Goal: Check status: Check status

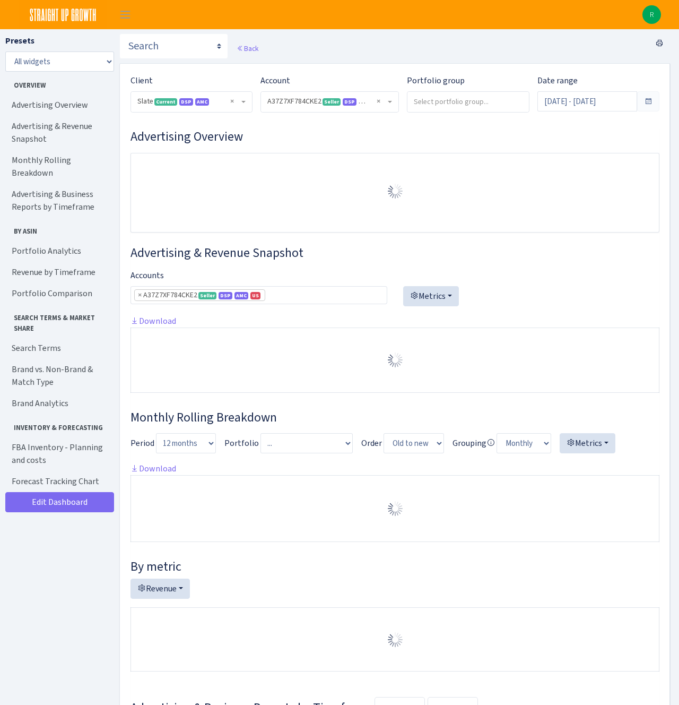
select select "2829161462337174"
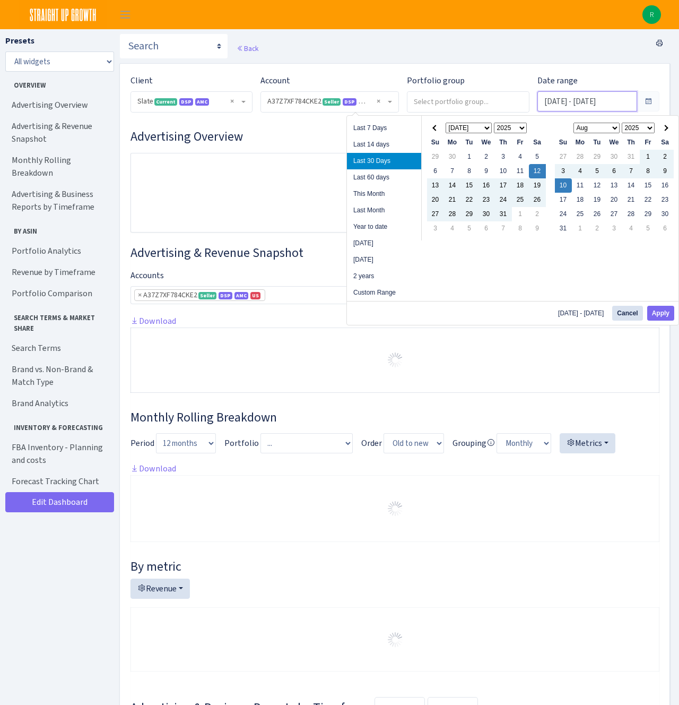
click at [604, 108] on input "Jul 12, 2025 - Aug 10, 2025" at bounding box center [588, 101] width 100 height 20
click at [436, 132] on th at bounding box center [435, 128] width 17 height 14
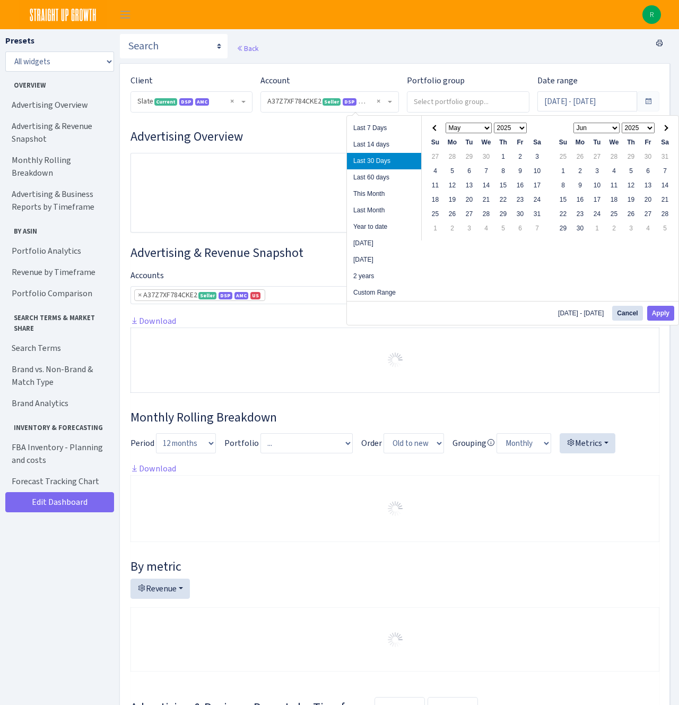
click at [436, 132] on th at bounding box center [435, 128] width 17 height 14
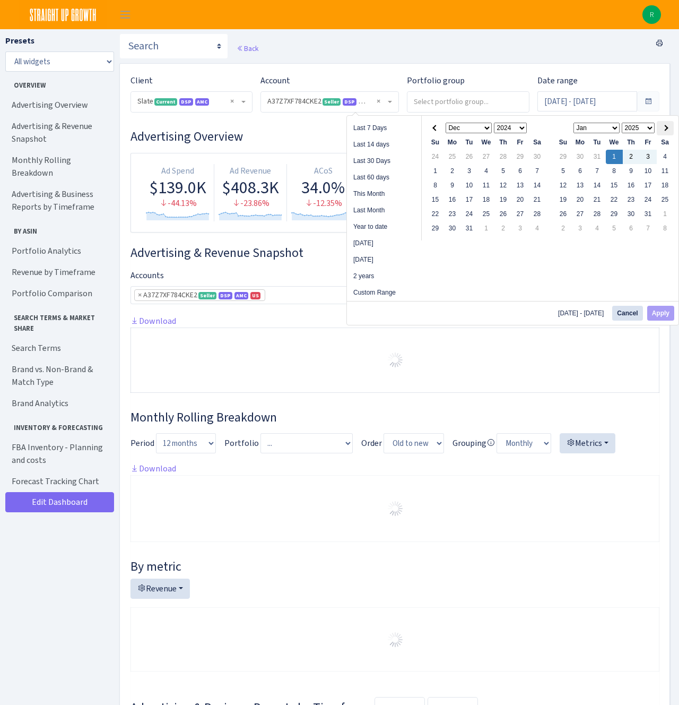
click at [668, 128] on span at bounding box center [665, 128] width 6 height 6
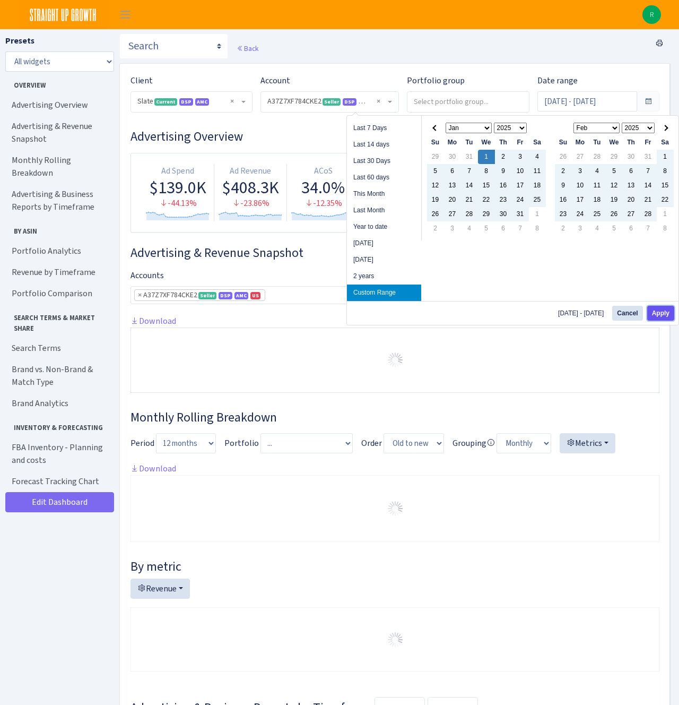
click at [663, 312] on button "Apply" at bounding box center [660, 313] width 27 height 15
type input "Jan 1, 2025 - Mar 31, 2025"
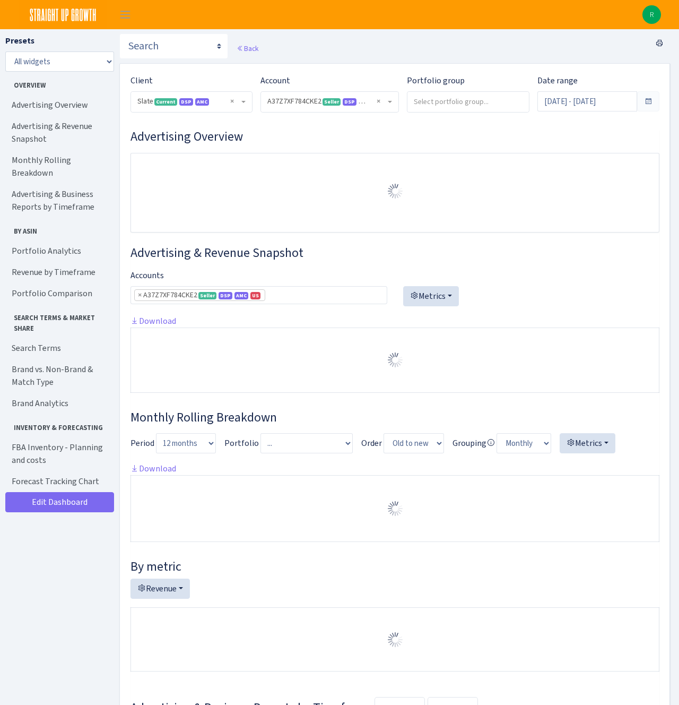
select select "2829161462337174"
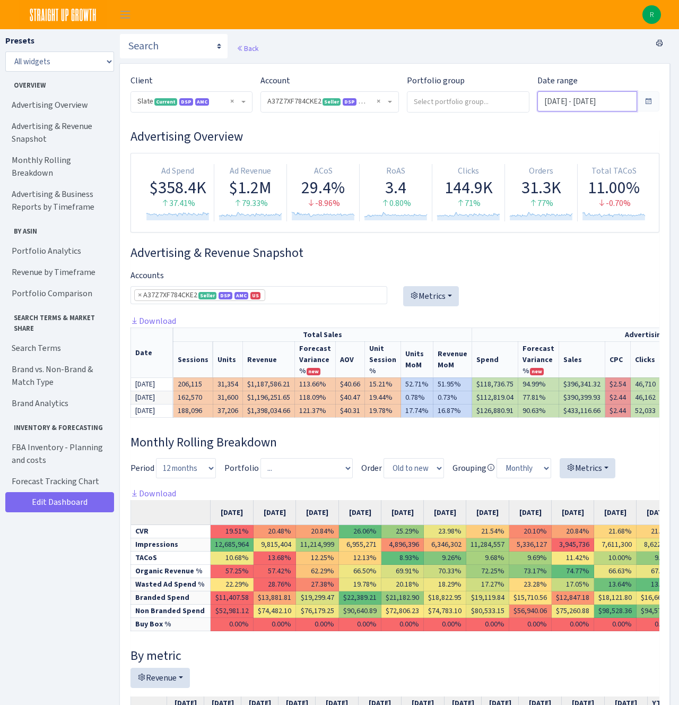
click at [581, 106] on input "Jan 1, 2025 - Mar 31, 2025" at bounding box center [588, 101] width 100 height 20
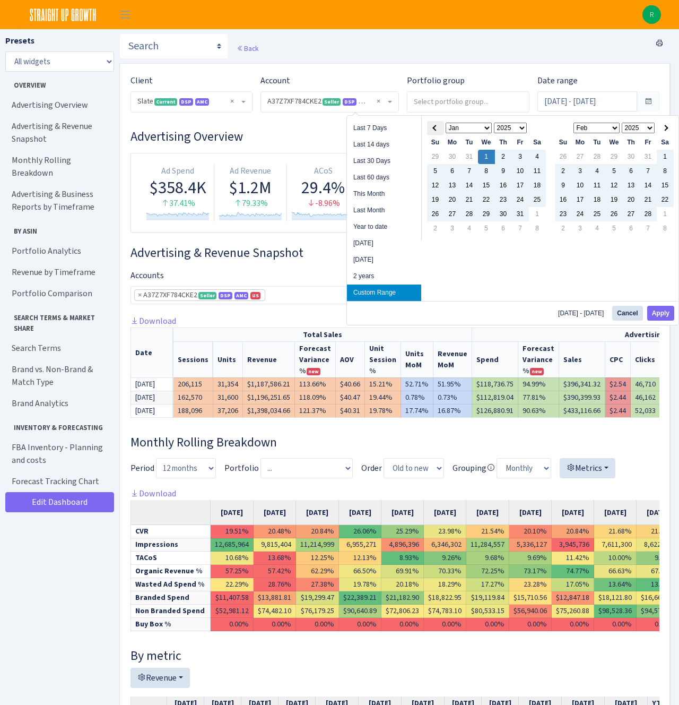
click at [431, 131] on th at bounding box center [435, 128] width 17 height 14
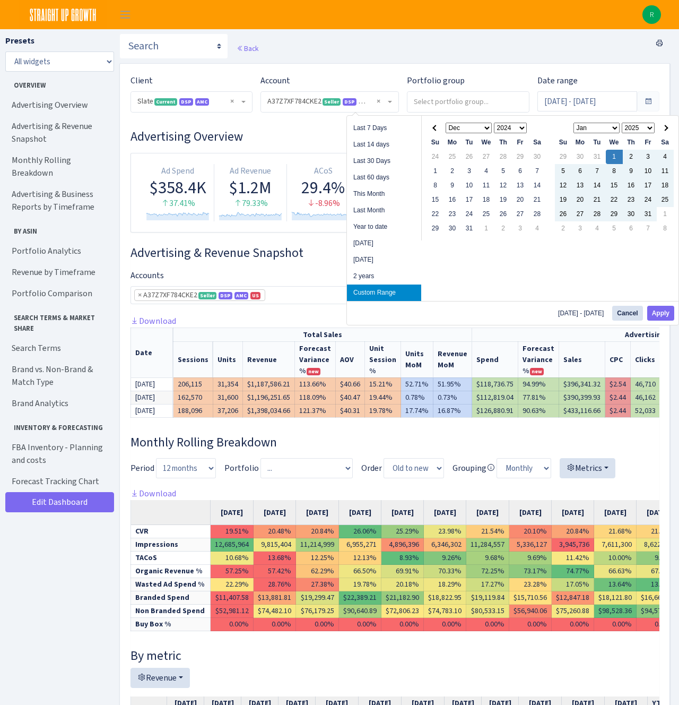
click at [432, 129] on th at bounding box center [435, 128] width 17 height 14
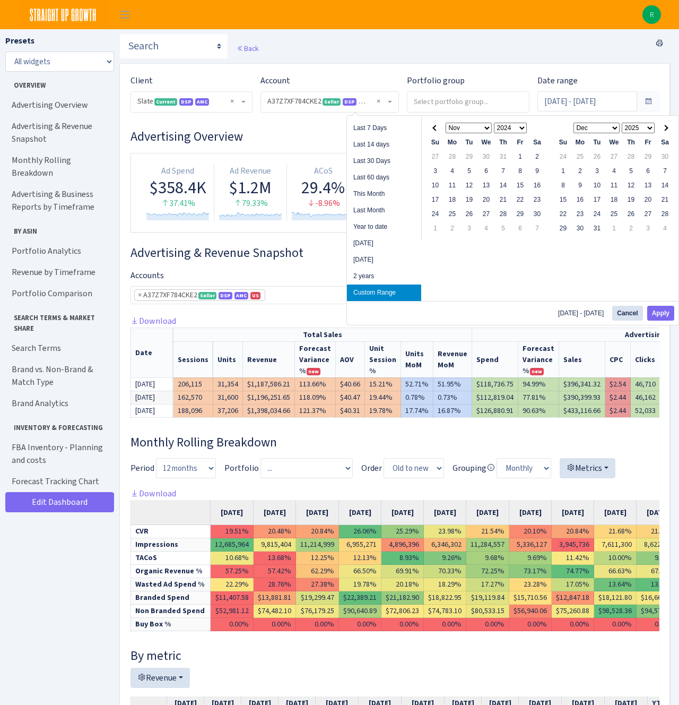
click at [432, 129] on th at bounding box center [435, 128] width 17 height 14
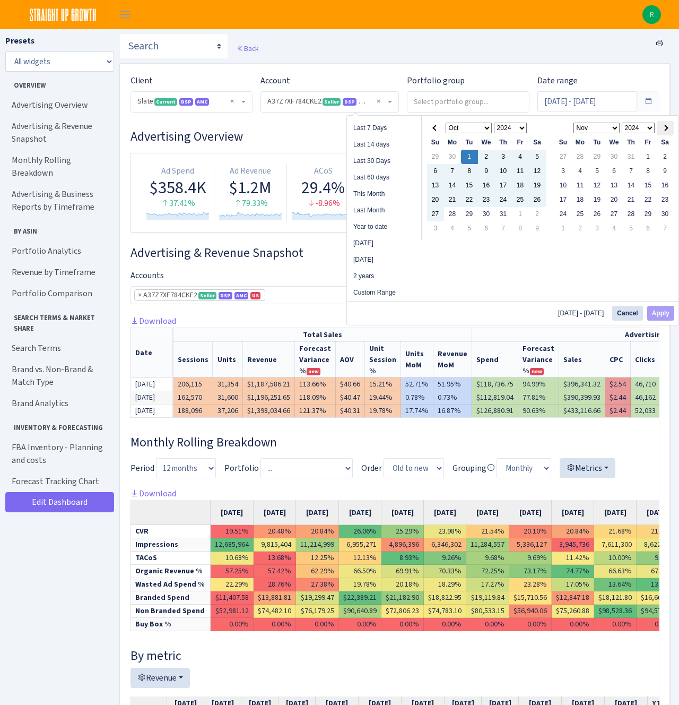
click at [666, 130] on span at bounding box center [665, 128] width 6 height 6
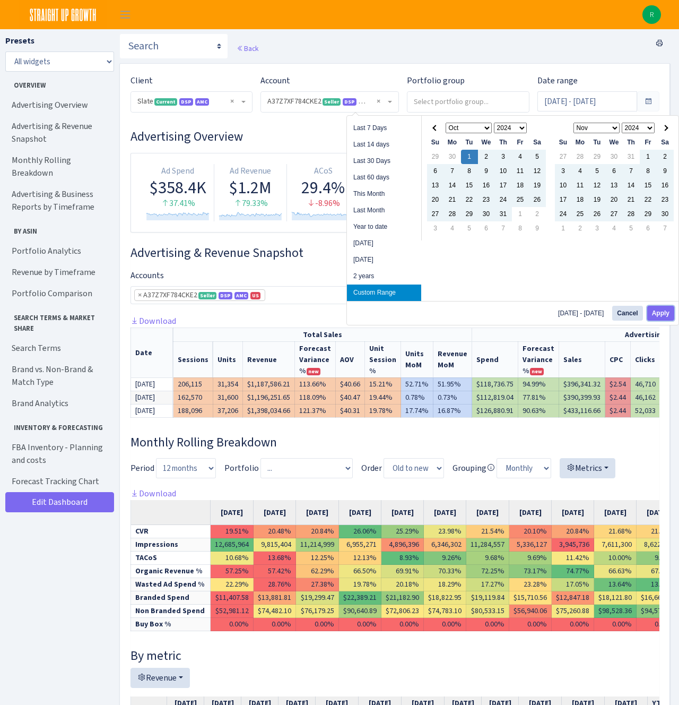
drag, startPoint x: 662, startPoint y: 315, endPoint x: 651, endPoint y: 319, distance: 11.9
click at [662, 315] on button "Apply" at bounding box center [660, 313] width 27 height 15
type input "Oct 1, 2024 - Dec 31, 2024"
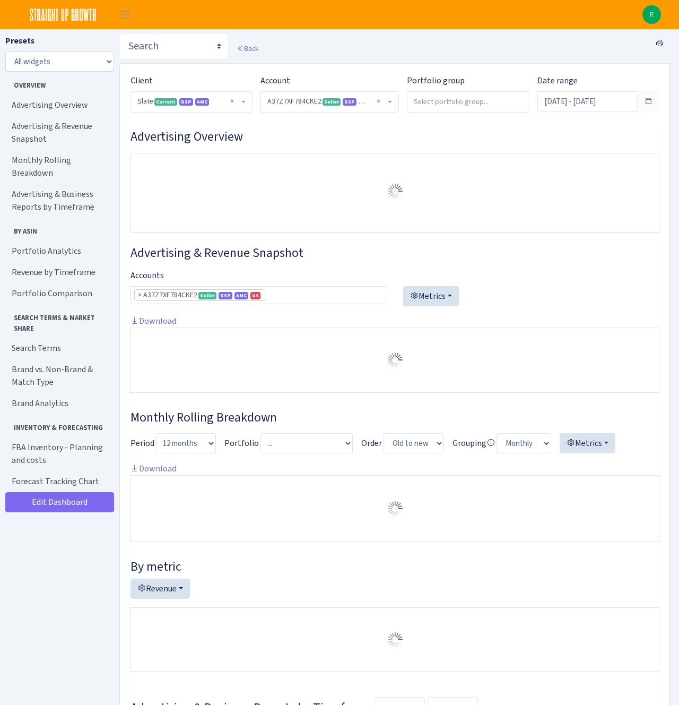
select select "2829161462337174"
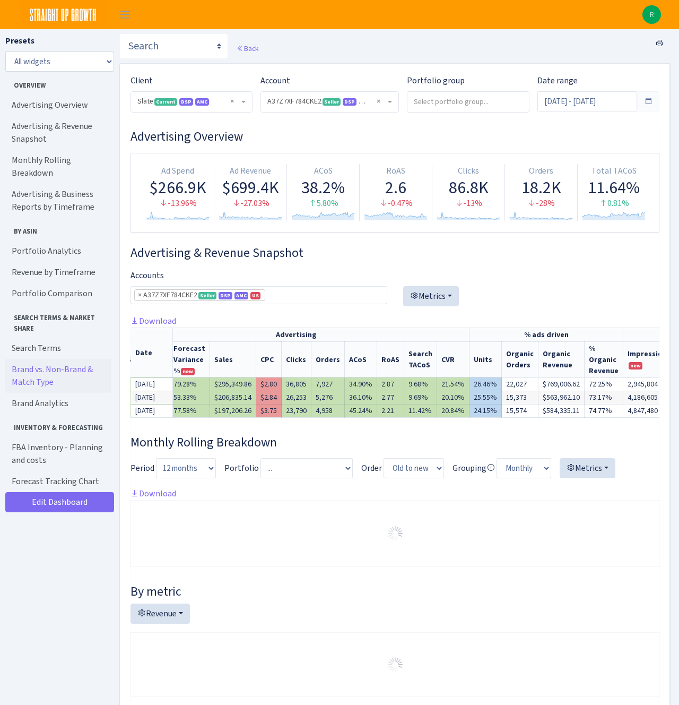
scroll to position [0, 459]
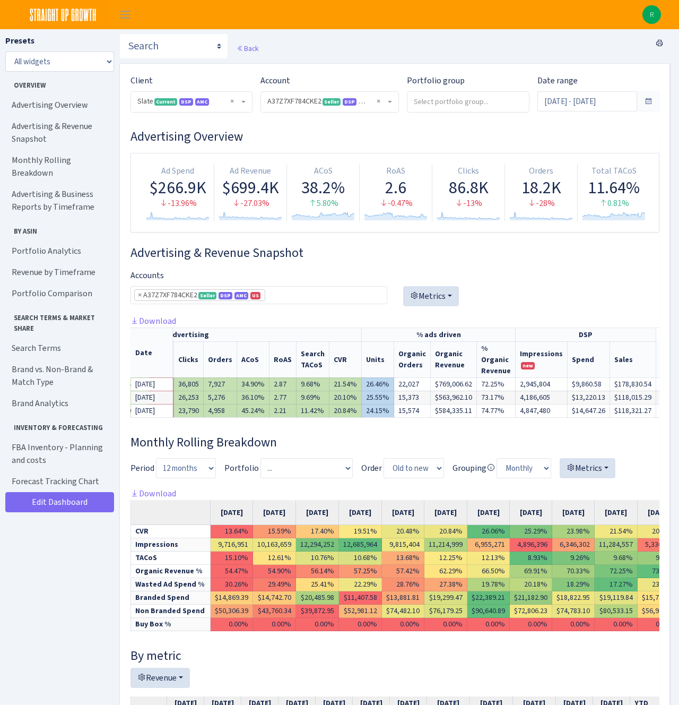
click at [648, 101] on span at bounding box center [648, 101] width 8 height 8
click at [642, 105] on span at bounding box center [648, 101] width 22 height 20
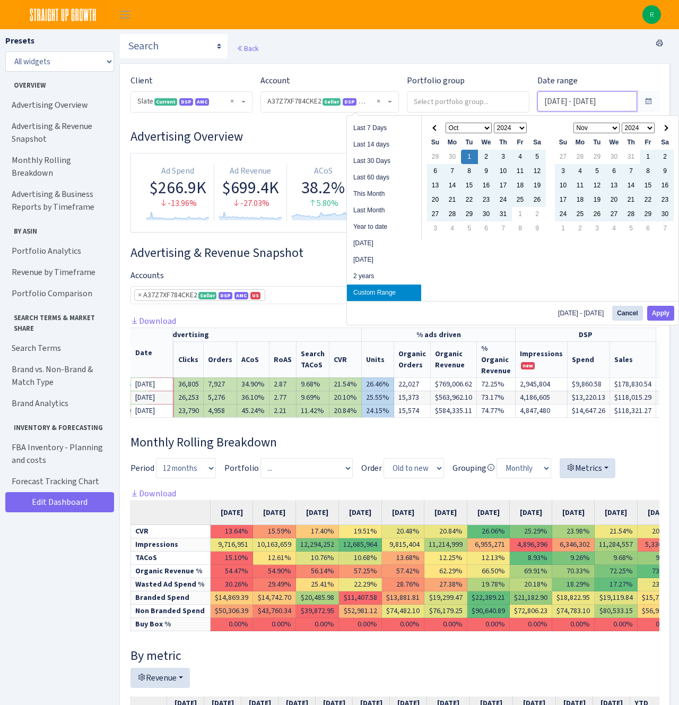
click at [588, 103] on input "Oct 1, 2024 - Dec 31, 2024" at bounding box center [588, 101] width 100 height 20
click at [670, 125] on th at bounding box center [665, 128] width 17 height 14
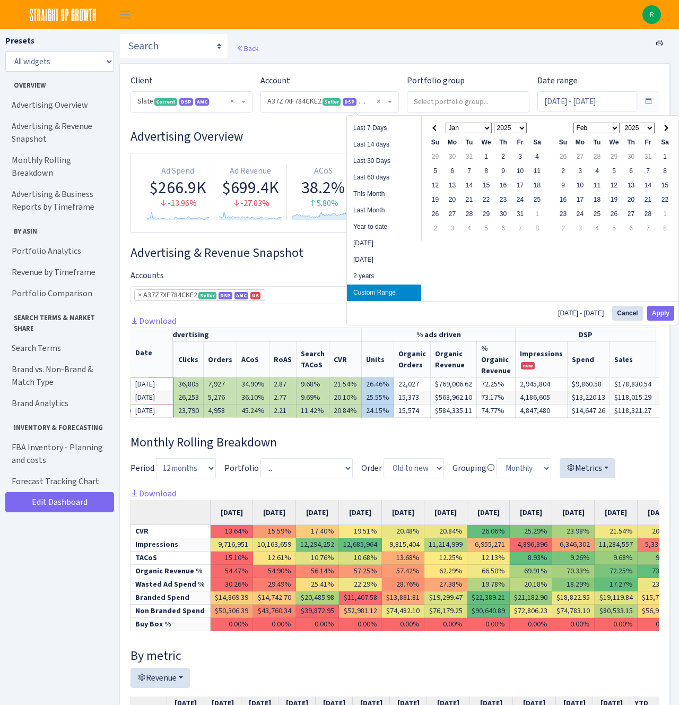
click at [670, 125] on th at bounding box center [665, 128] width 17 height 14
click at [676, 127] on div "Jan Feb Mar Apr May Jun Jul Aug Sep Oct Nov Dec 2025 2026 2027 2028 2029 2030 2…" at bounding box center [614, 178] width 128 height 125
click at [672, 129] on th at bounding box center [665, 128] width 17 height 14
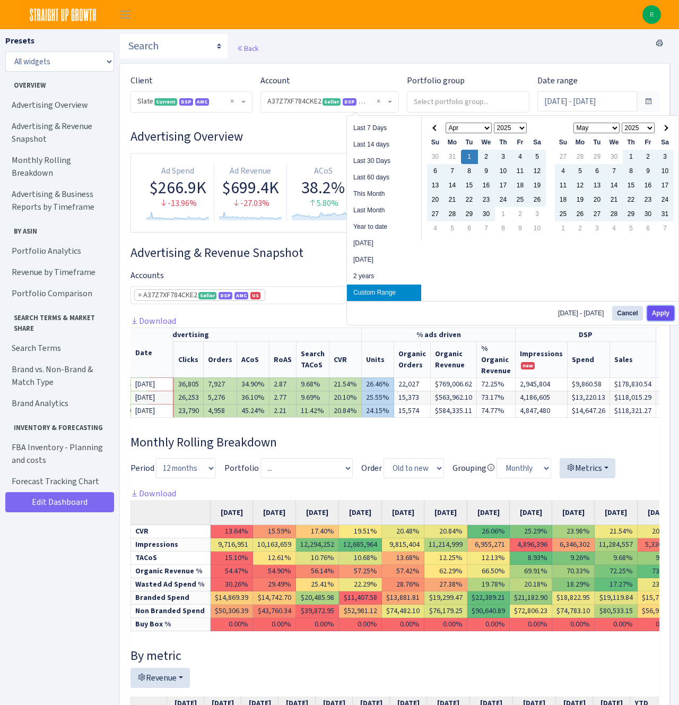
click at [668, 312] on button "Apply" at bounding box center [660, 313] width 27 height 15
type input "[DATE] - [DATE]"
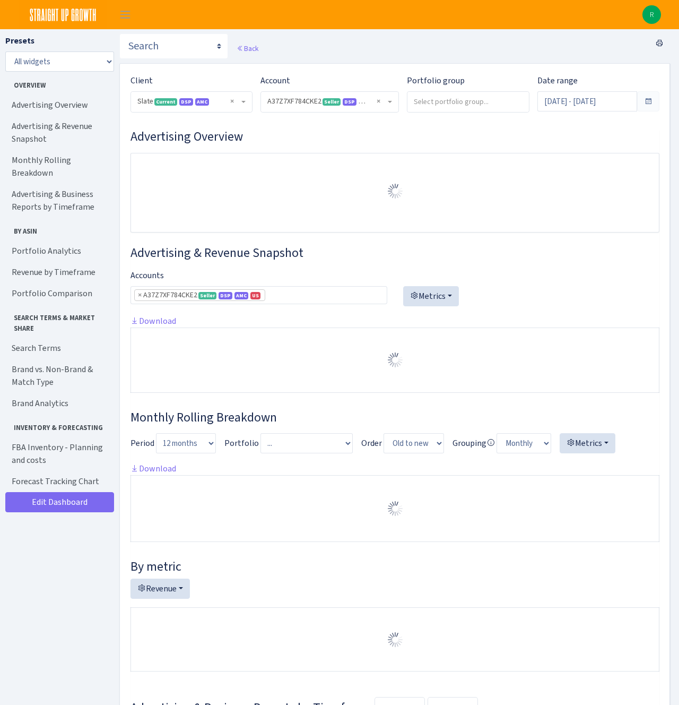
select select "2829161462337174"
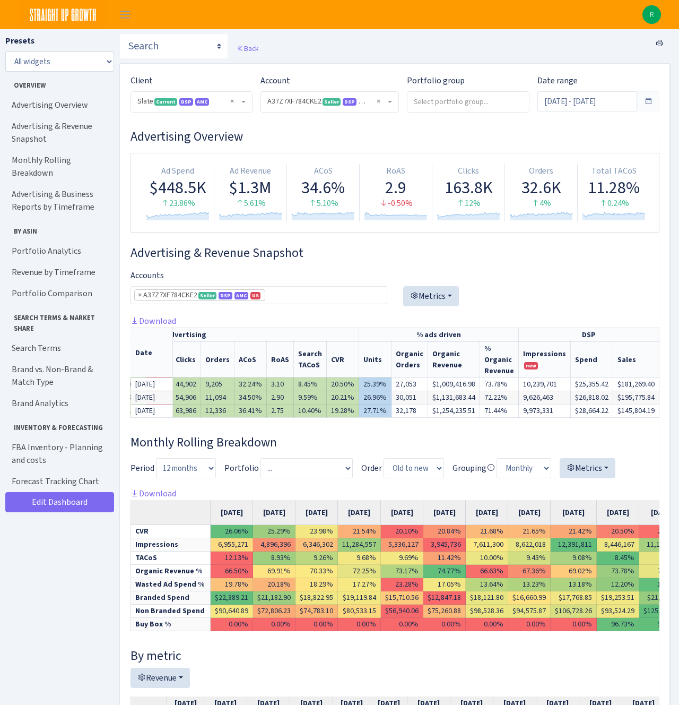
scroll to position [0, 462]
